Goal: Transaction & Acquisition: Obtain resource

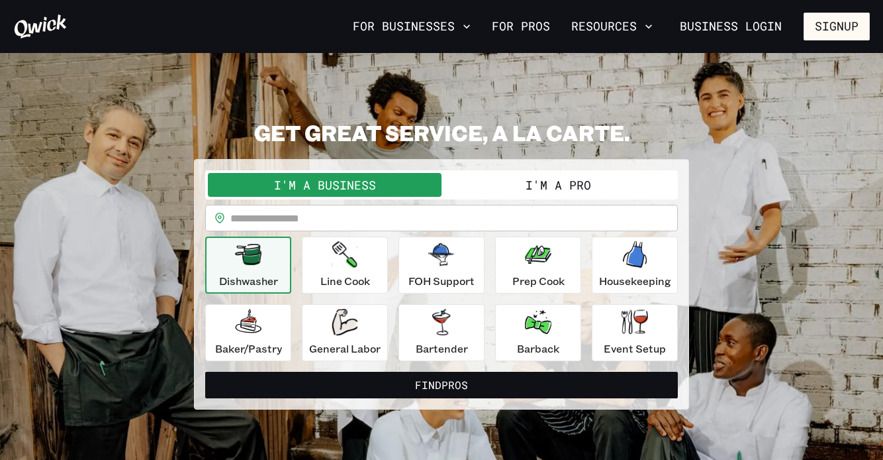
click at [501, 192] on button "I'm a Pro" at bounding box center [559, 185] width 234 height 24
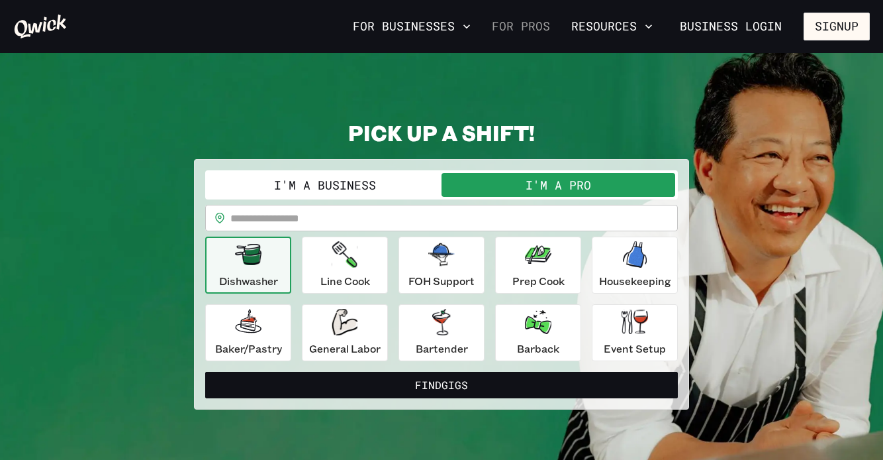
click at [521, 23] on link "For Pros" at bounding box center [521, 26] width 69 height 23
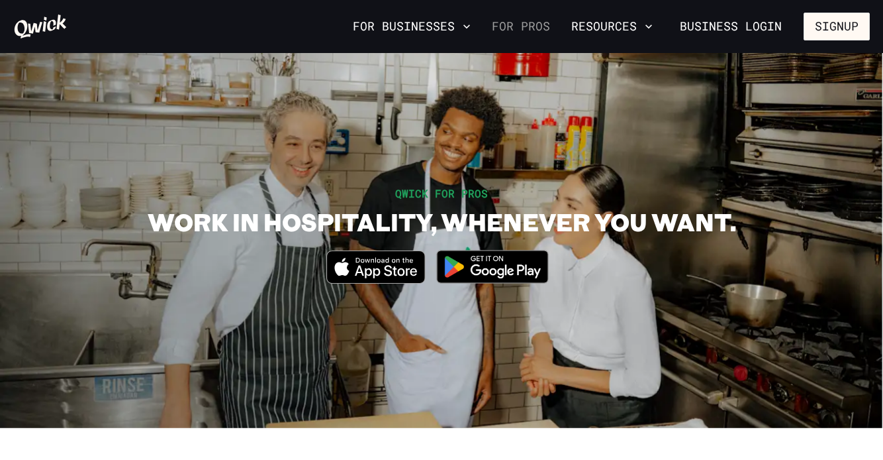
click at [527, 25] on link "For Pros" at bounding box center [521, 26] width 69 height 23
click at [634, 28] on button "Resources" at bounding box center [612, 26] width 92 height 23
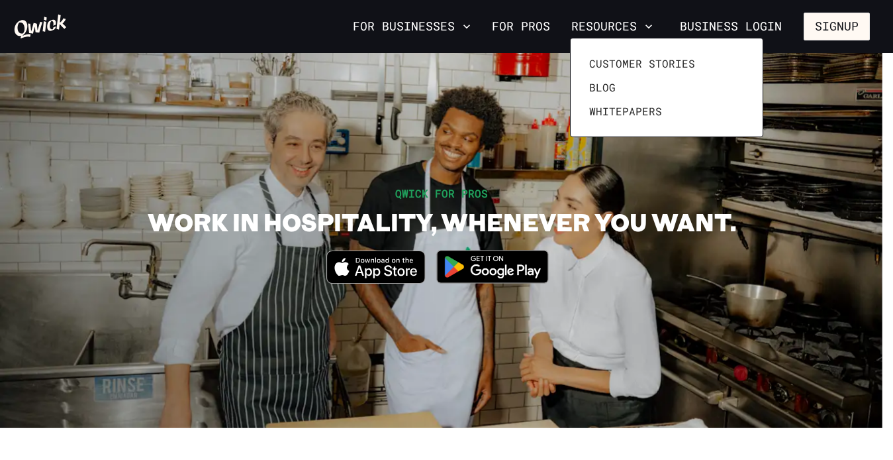
click at [536, 28] on div at bounding box center [446, 230] width 893 height 460
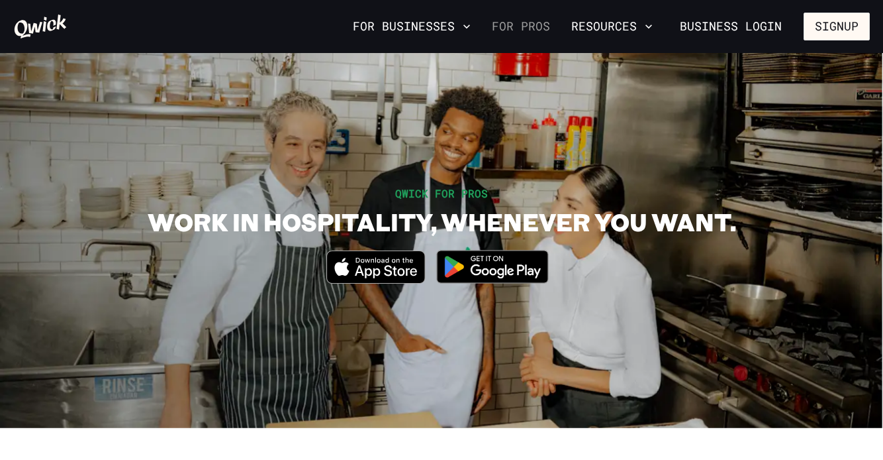
click at [524, 26] on link "For Pros" at bounding box center [521, 26] width 69 height 23
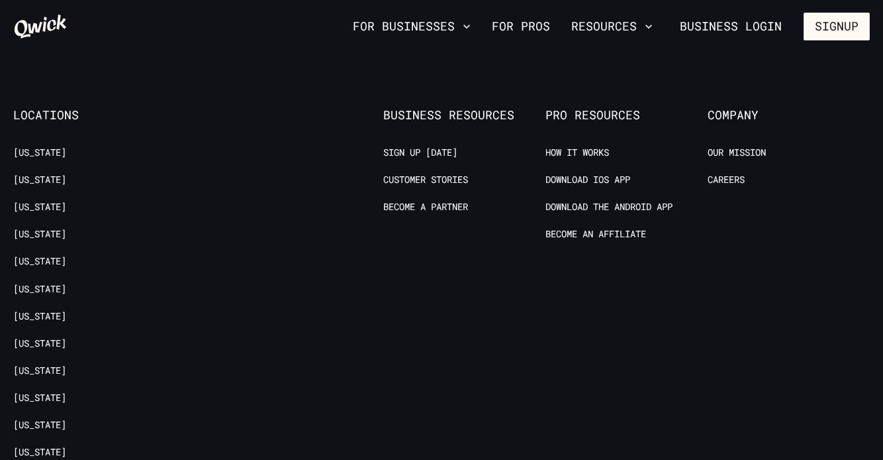
scroll to position [2485, 0]
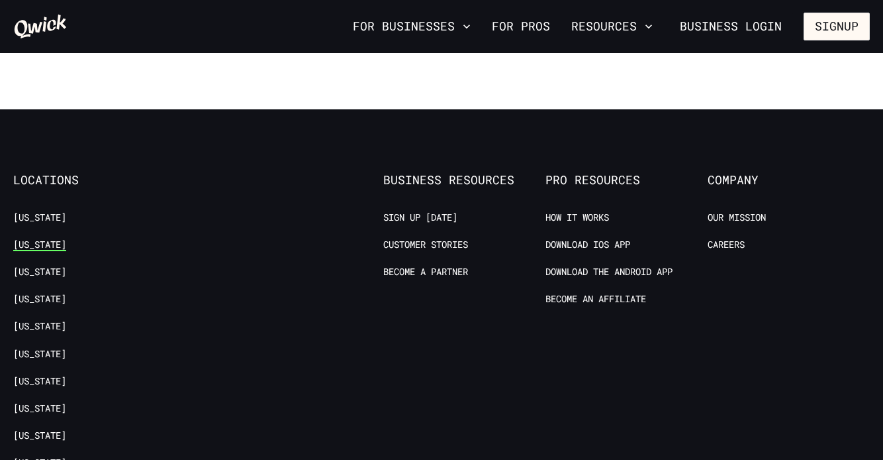
click at [46, 238] on link "[US_STATE]" at bounding box center [39, 244] width 53 height 13
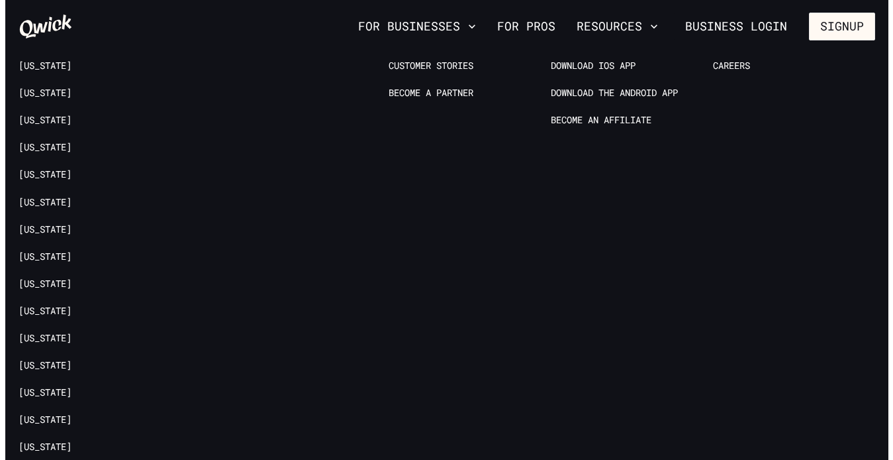
scroll to position [1767, 0]
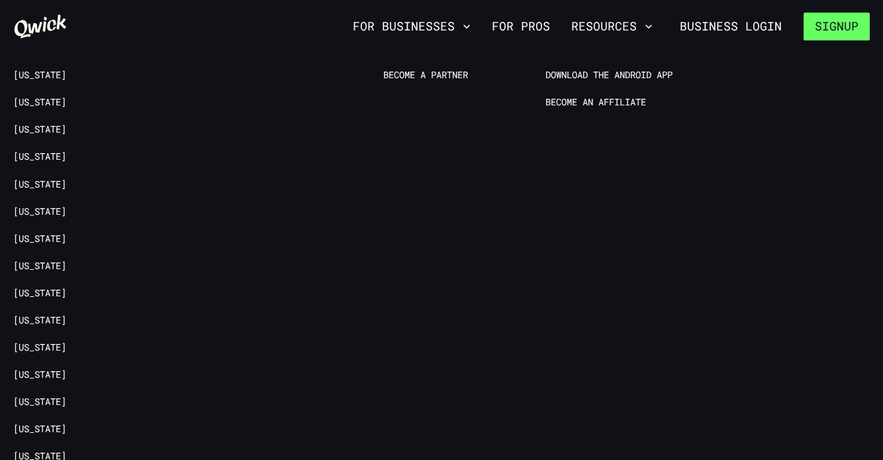
click at [860, 22] on button "Signup" at bounding box center [837, 27] width 66 height 28
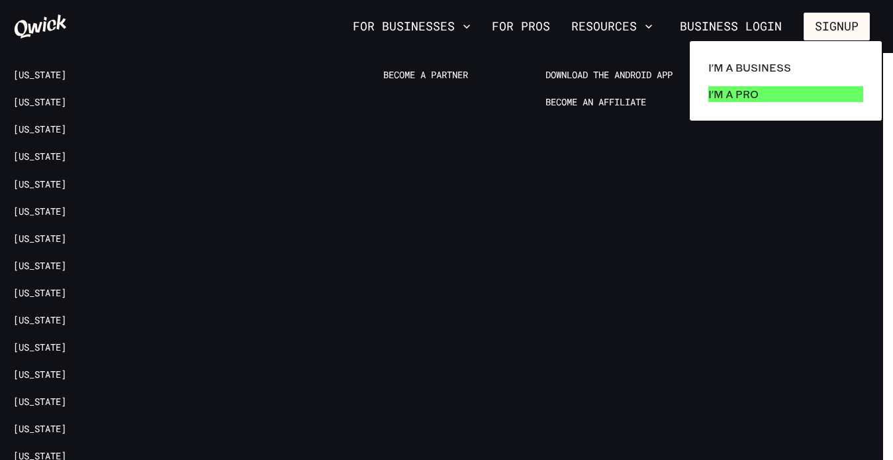
click at [737, 99] on p "I'm a Pro" at bounding box center [734, 94] width 50 height 16
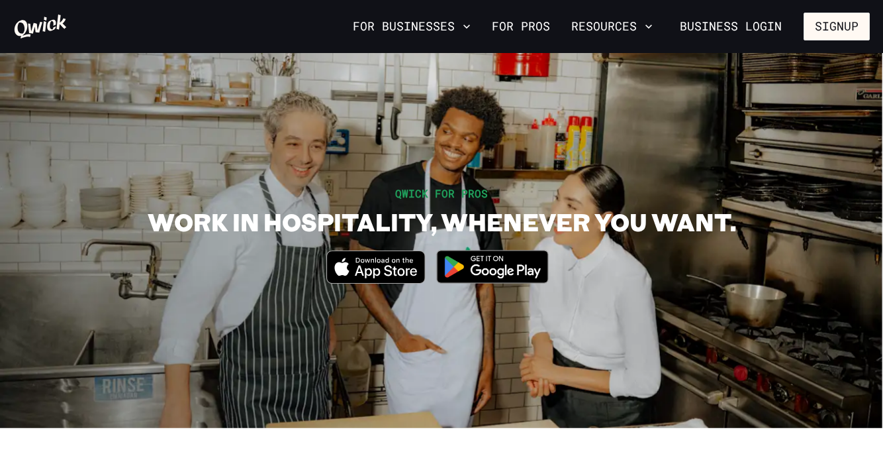
click at [354, 273] on icon "Download on the App Store" at bounding box center [375, 267] width 97 height 32
click at [41, 24] on icon at bounding box center [41, 27] width 52 height 24
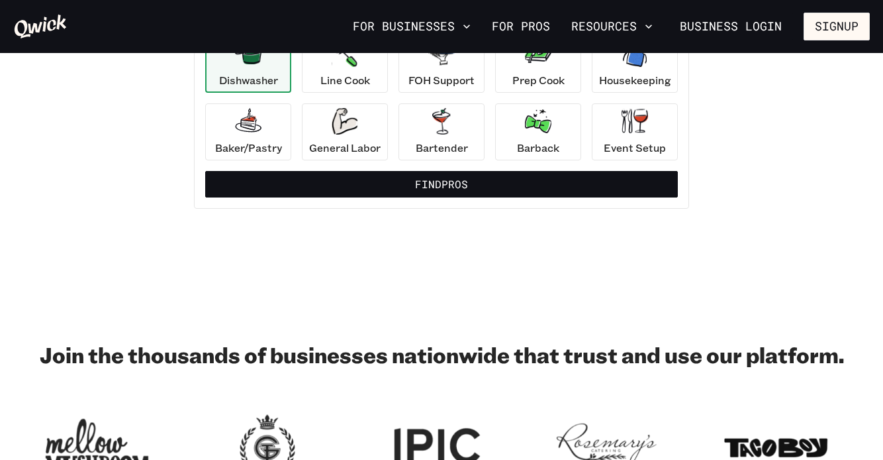
scroll to position [195, 0]
